Goal: Information Seeking & Learning: Learn about a topic

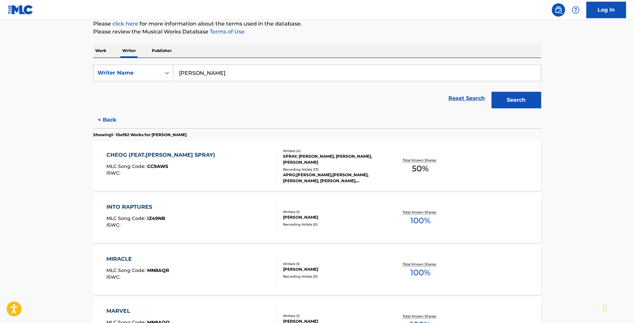
scroll to position [88, 0]
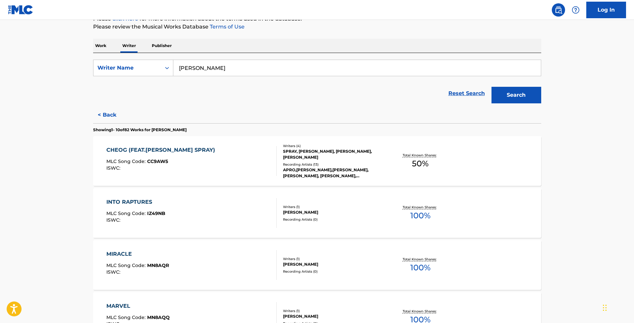
click at [209, 148] on div "CHEOG (FEAT.[PERSON_NAME] SPRAY)" at bounding box center [162, 150] width 112 height 8
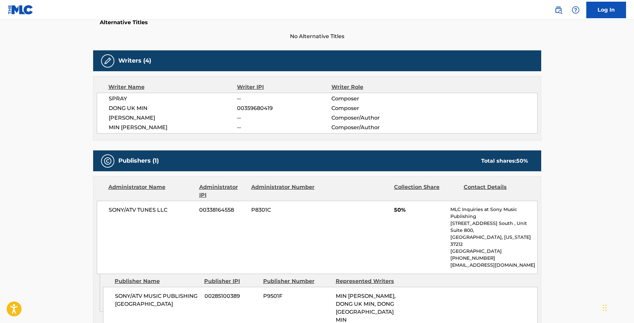
scroll to position [328, 0]
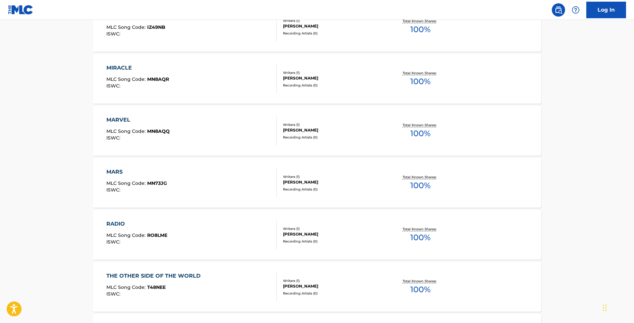
scroll to position [281, 0]
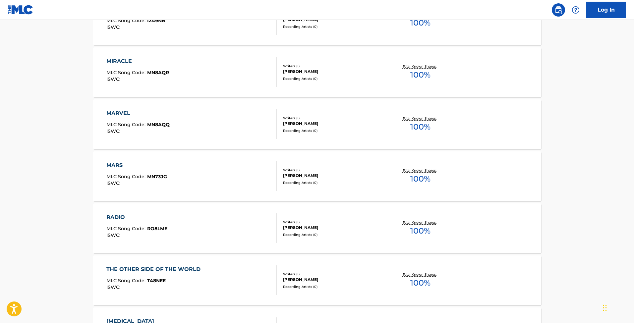
click at [122, 171] on div "MARS MLC Song Code : MN73JG ISWC :" at bounding box center [136, 176] width 61 height 30
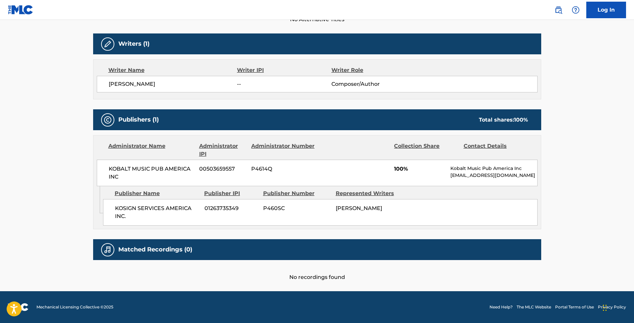
scroll to position [199, 0]
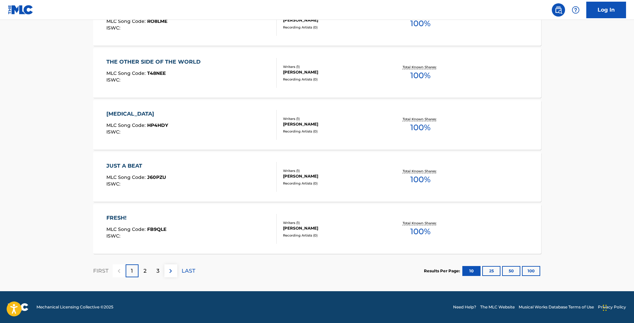
scroll to position [488, 0]
click at [132, 111] on div "[MEDICAL_DATA]" at bounding box center [137, 114] width 62 height 8
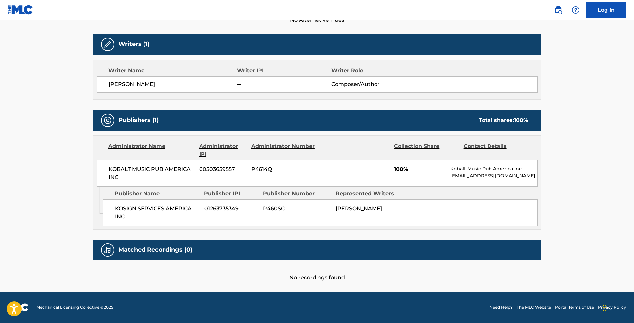
scroll to position [199, 0]
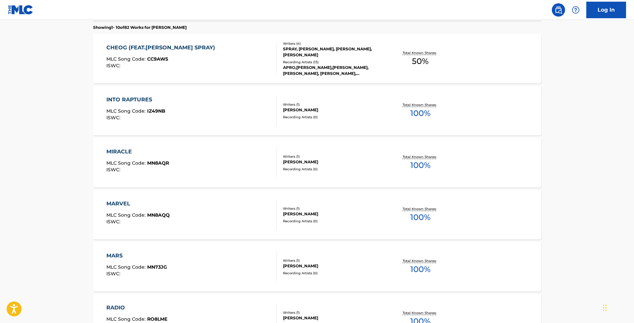
scroll to position [455, 0]
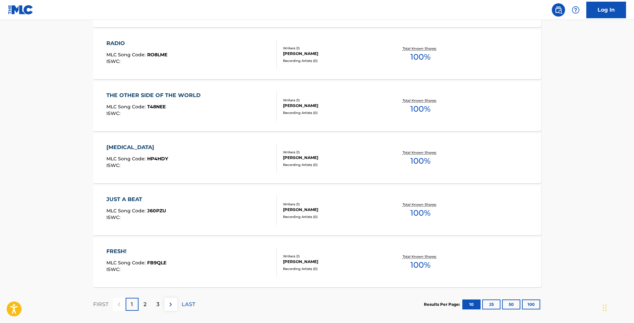
click at [139, 201] on div "JUST A BEAT" at bounding box center [136, 200] width 60 height 8
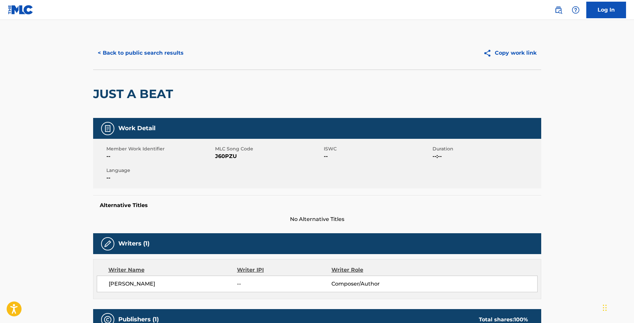
scroll to position [226, 0]
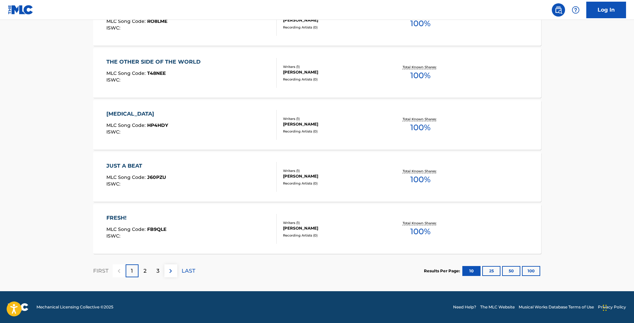
scroll to position [488, 0]
click at [168, 216] on div "FRESH! MLC Song Code : FB9QLE ISWC :" at bounding box center [191, 229] width 170 height 30
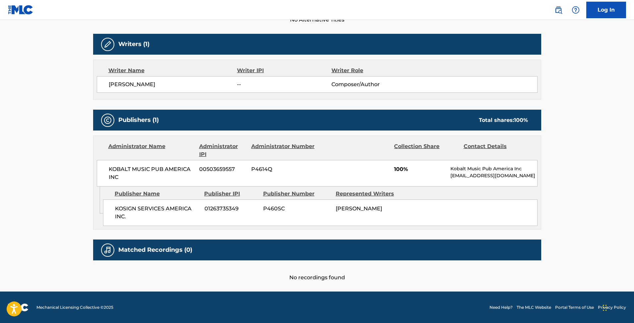
scroll to position [199, 0]
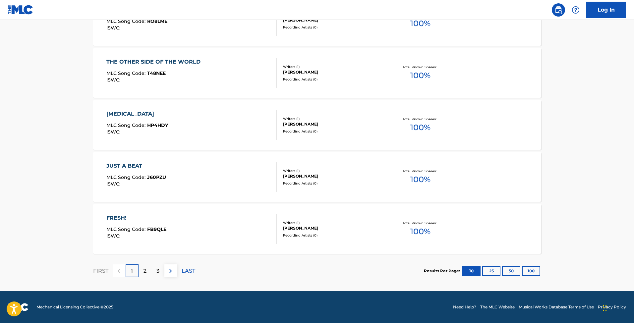
scroll to position [488, 0]
click at [143, 267] on p "2" at bounding box center [144, 271] width 3 height 8
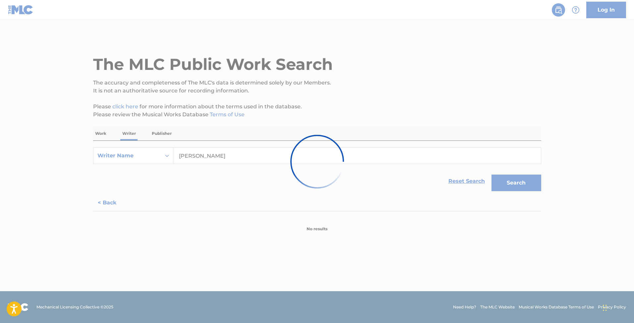
scroll to position [0, 0]
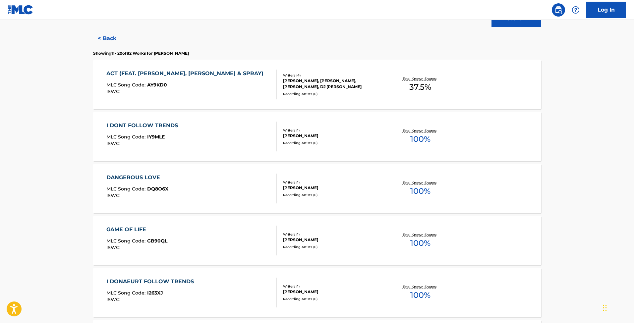
click at [197, 89] on div "ACT (FEAT. [PERSON_NAME], [PERSON_NAME] & SPRAY) MLC Song Code : AY9KD0 ISWC :" at bounding box center [186, 85] width 160 height 30
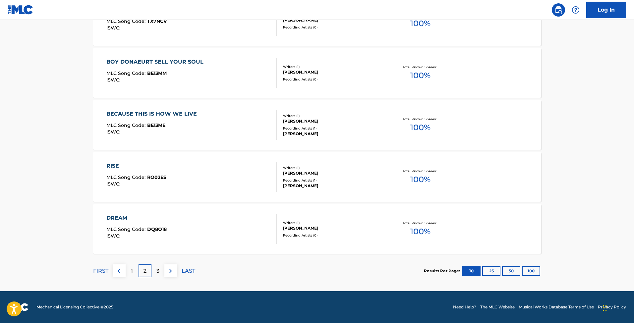
click at [529, 270] on button "100" at bounding box center [531, 271] width 18 height 10
